Goal: Transaction & Acquisition: Book appointment/travel/reservation

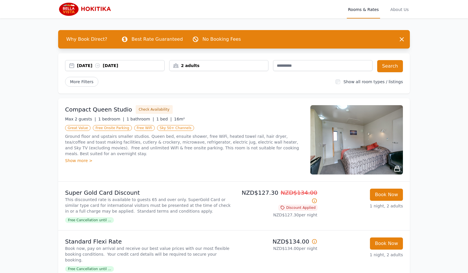
click at [92, 65] on div "[DATE] [DATE]" at bounding box center [120, 66] width 87 height 6
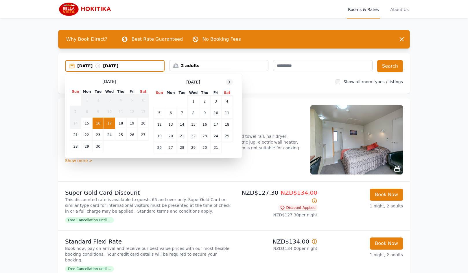
click at [231, 82] on icon at bounding box center [229, 82] width 5 height 5
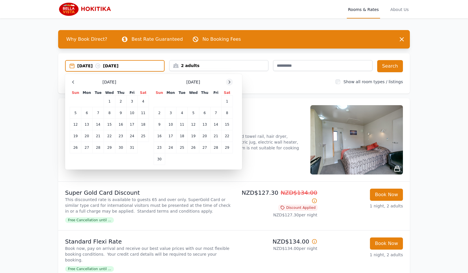
click at [231, 82] on icon at bounding box center [229, 82] width 5 height 5
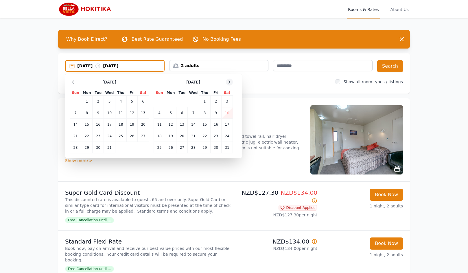
click at [231, 82] on icon at bounding box center [229, 82] width 5 height 5
click at [218, 114] on td "13" at bounding box center [215, 113] width 11 height 12
click at [173, 126] on td "16" at bounding box center [170, 125] width 11 height 12
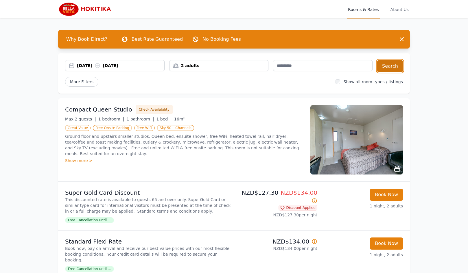
click at [395, 67] on button "Search" at bounding box center [390, 66] width 26 height 12
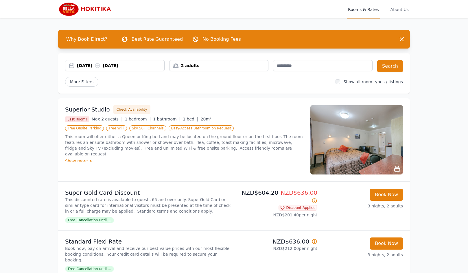
click at [379, 160] on img at bounding box center [356, 139] width 93 height 69
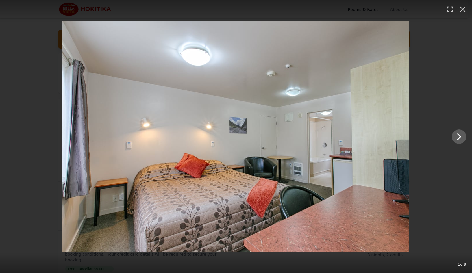
click at [402, 154] on img at bounding box center [235, 136] width 347 height 231
click at [389, 136] on img at bounding box center [235, 136] width 347 height 231
click at [50, 45] on div at bounding box center [236, 136] width 472 height 231
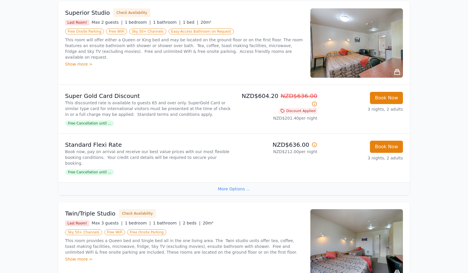
scroll to position [116, 0]
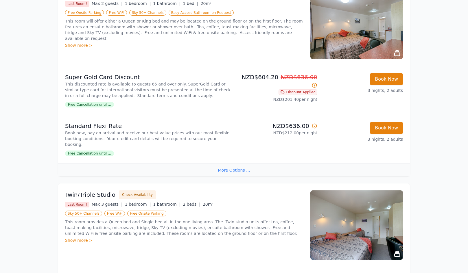
click at [375, 229] on img at bounding box center [356, 225] width 93 height 69
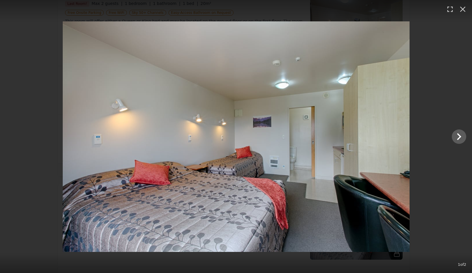
click at [398, 138] on img at bounding box center [236, 136] width 347 height 231
click at [397, 135] on img at bounding box center [236, 136] width 347 height 231
click at [153, 146] on img at bounding box center [236, 136] width 347 height 231
drag, startPoint x: 67, startPoint y: 142, endPoint x: 345, endPoint y: 52, distance: 292.6
click at [67, 142] on img at bounding box center [236, 136] width 347 height 231
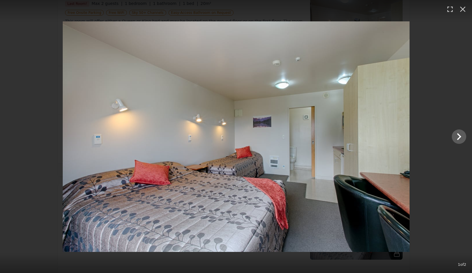
click at [431, 12] on div at bounding box center [236, 11] width 472 height 22
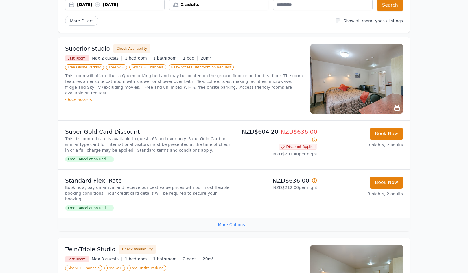
scroll to position [0, 0]
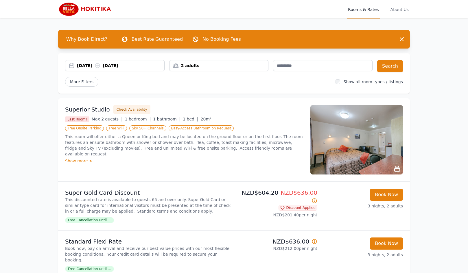
click at [351, 138] on img at bounding box center [356, 139] width 93 height 69
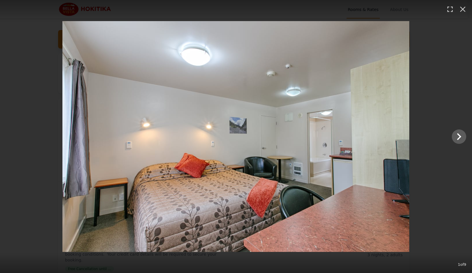
click at [46, 128] on div at bounding box center [236, 136] width 472 height 231
